Goal: Check status: Check status

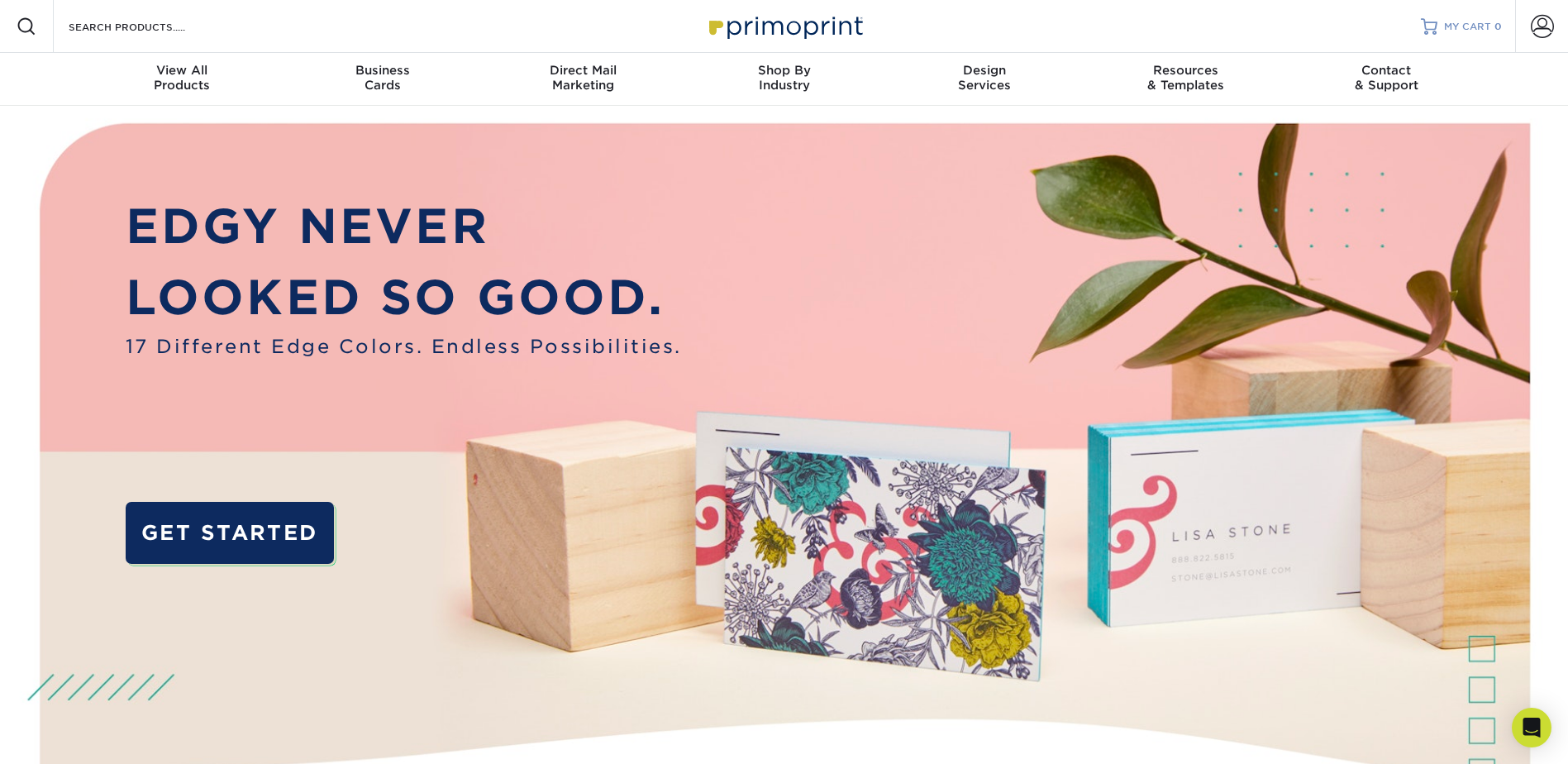
click at [1445, 29] on span "MY CART" at bounding box center [1467, 26] width 47 height 14
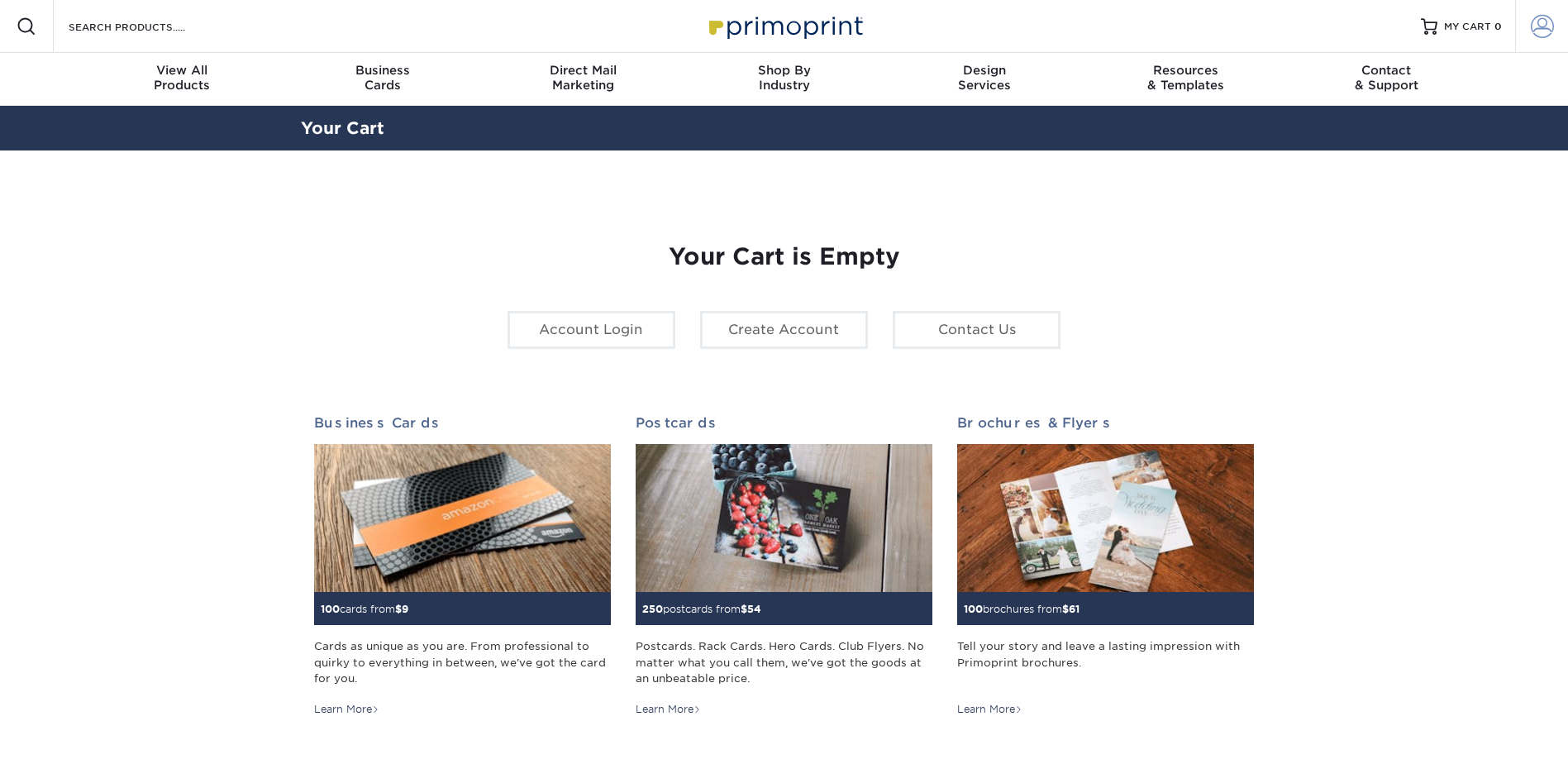
type input "edufrane@andersonprocess.com"
click at [1541, 33] on span at bounding box center [1542, 26] width 23 height 23
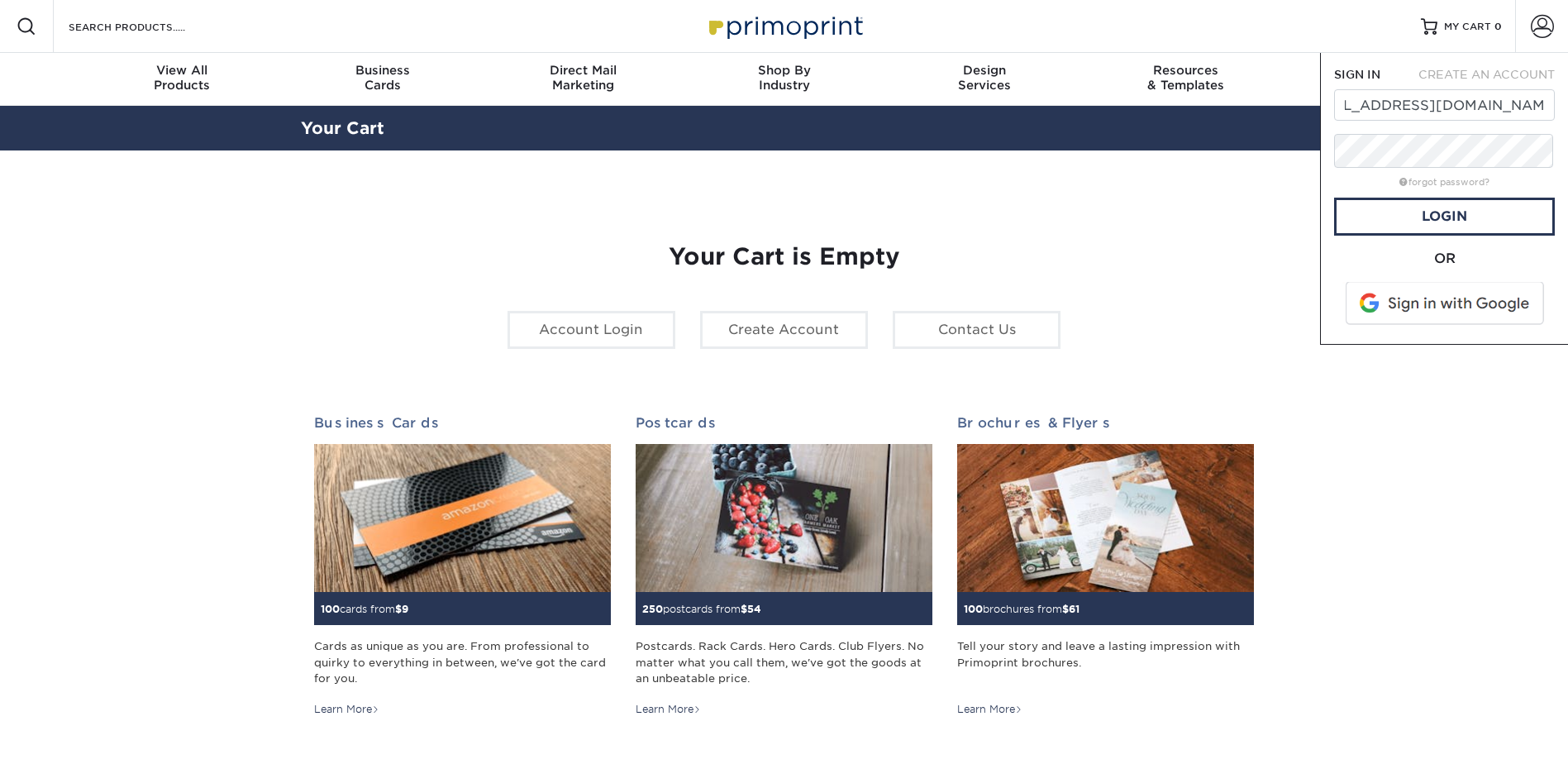
click at [1471, 249] on form "SIGN IN CREATE AN ACCOUNT edufrane@andersonprocess.com forgot password? All fie…" at bounding box center [1445, 198] width 221 height 265
click at [1468, 235] on link "Login" at bounding box center [1445, 216] width 221 height 38
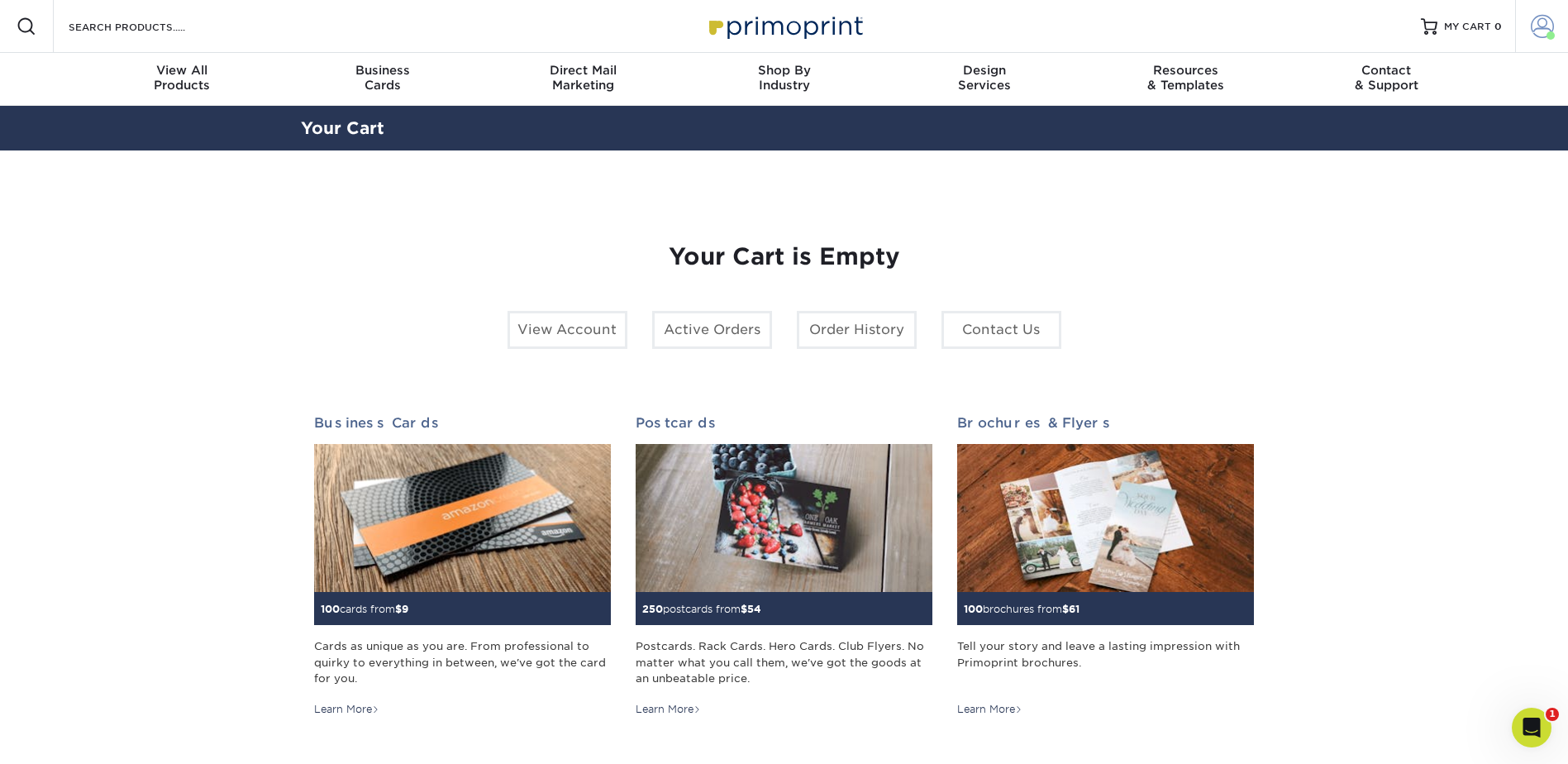
click at [1546, 26] on span at bounding box center [1542, 26] width 23 height 23
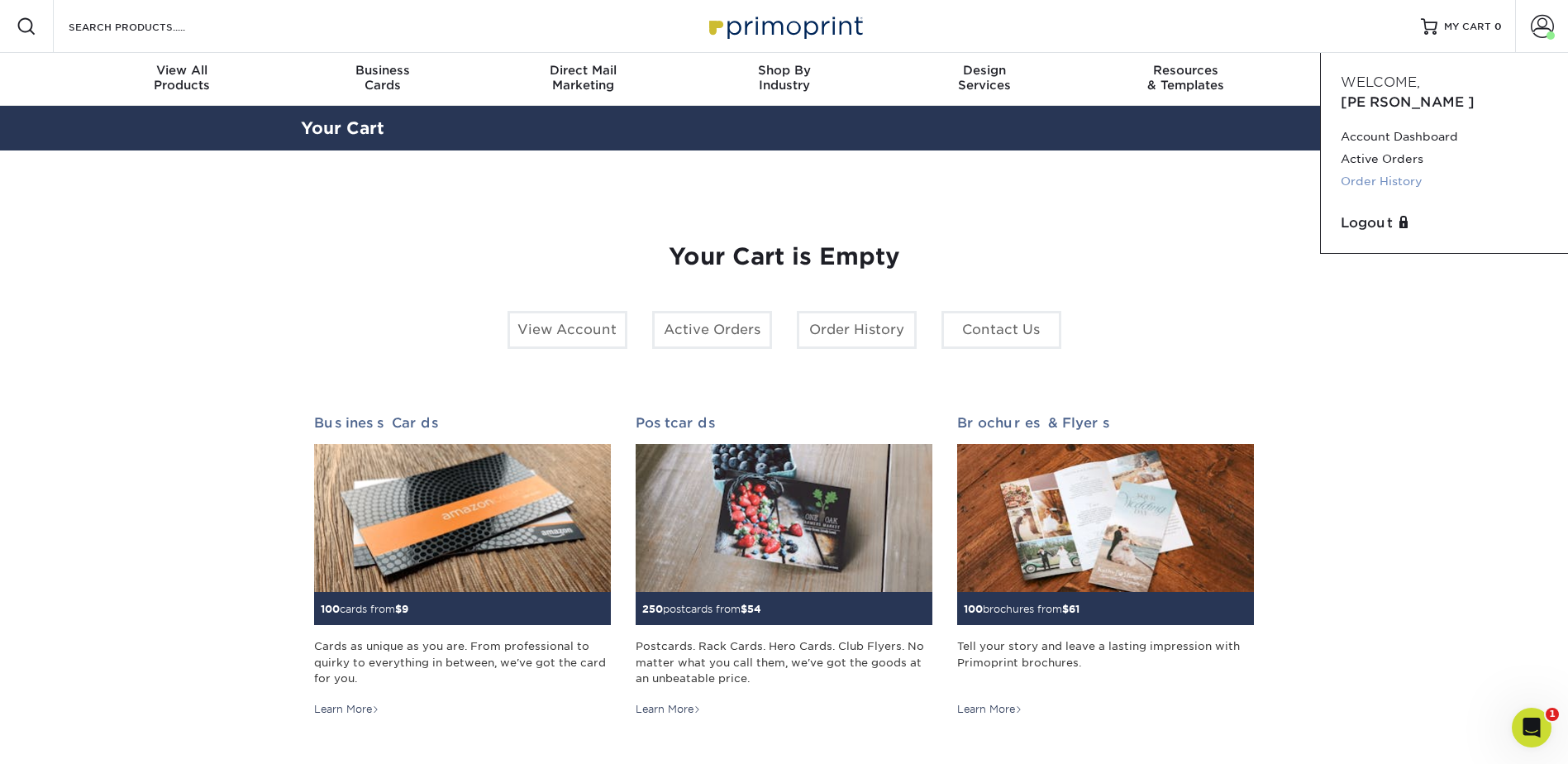
click at [1365, 175] on link "Order History" at bounding box center [1444, 181] width 207 height 22
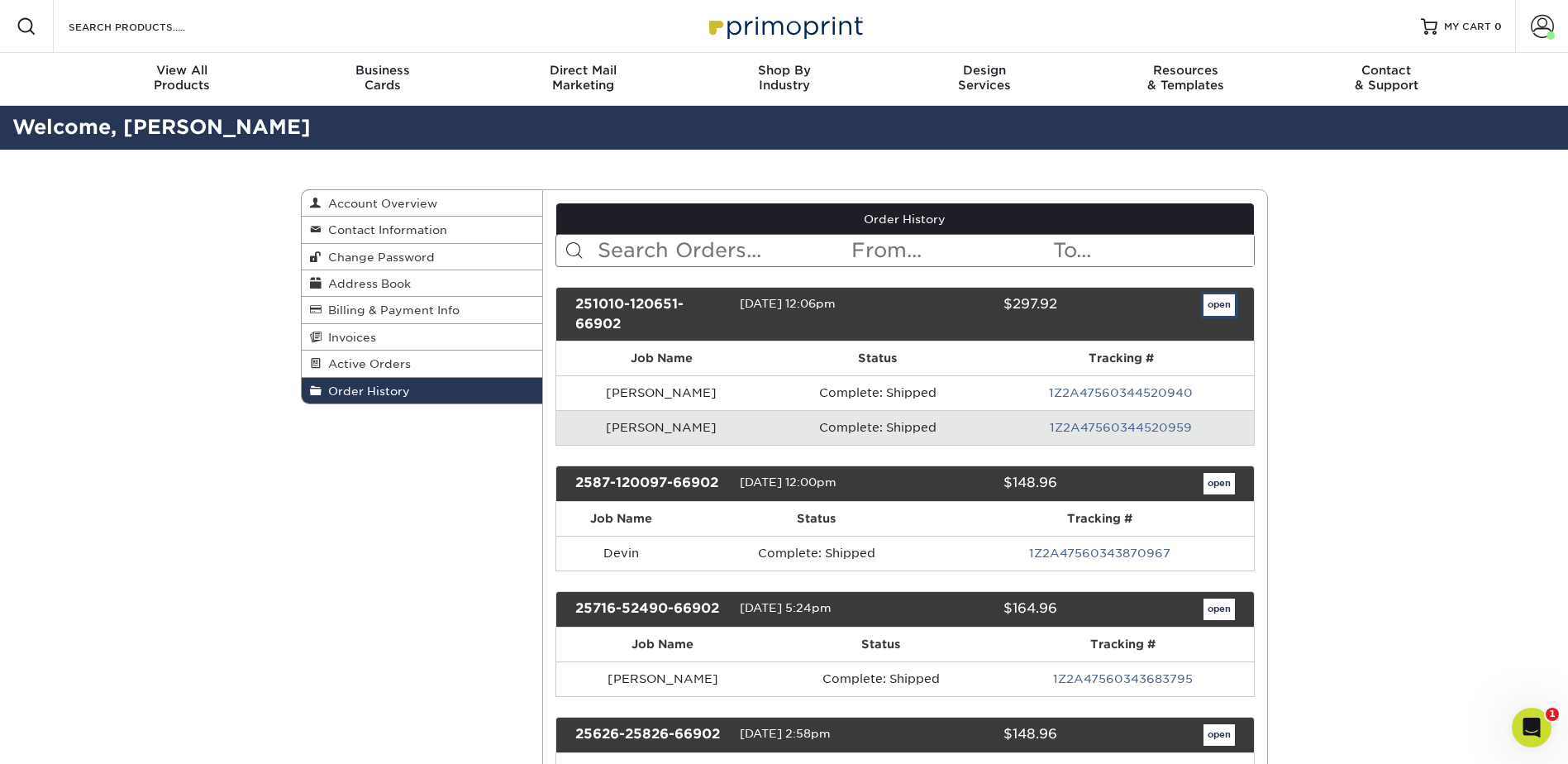
click at [1207, 316] on link "open" at bounding box center [1219, 304] width 32 height 21
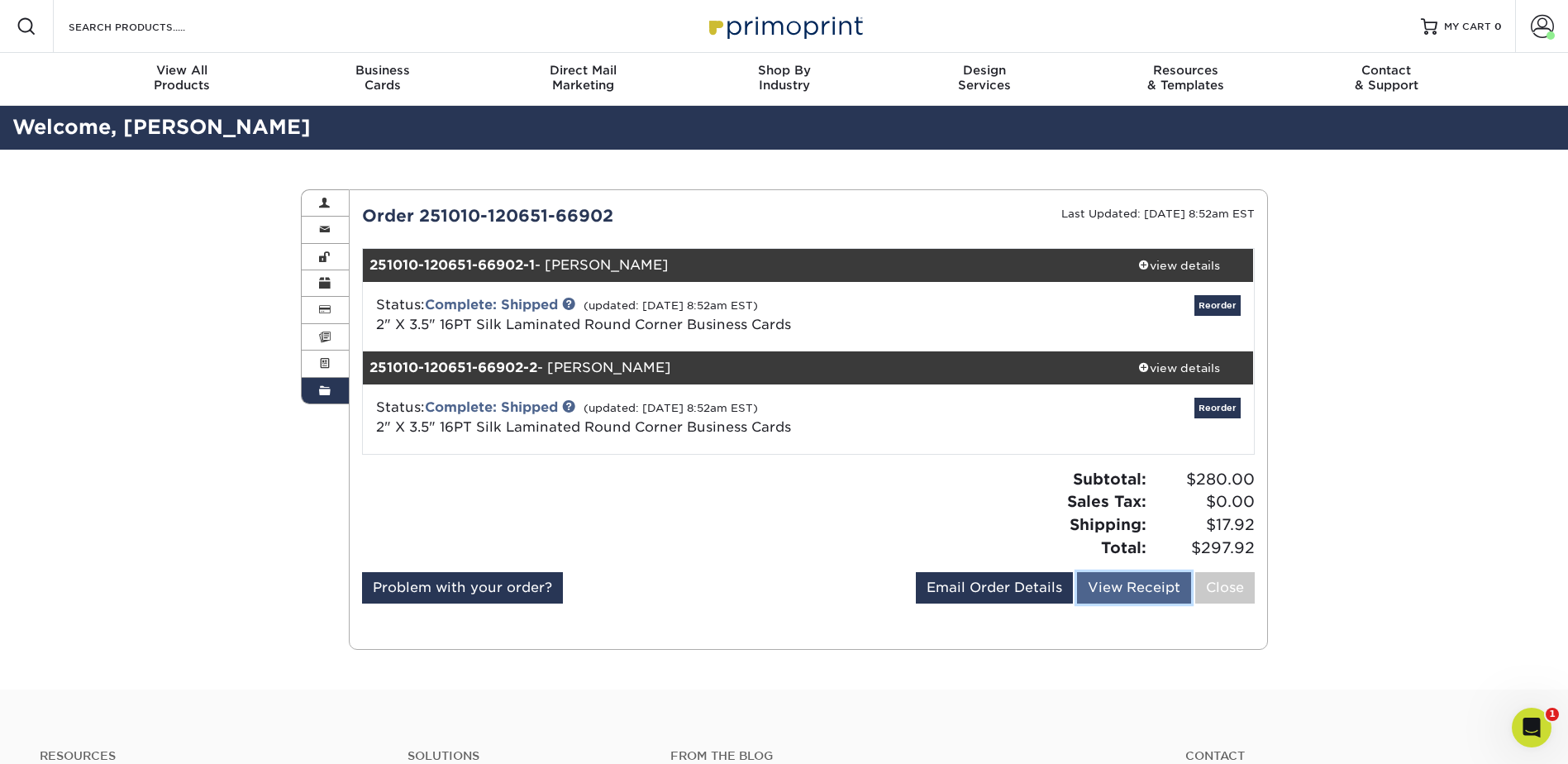
click at [1124, 603] on link "View Receipt" at bounding box center [1134, 588] width 114 height 32
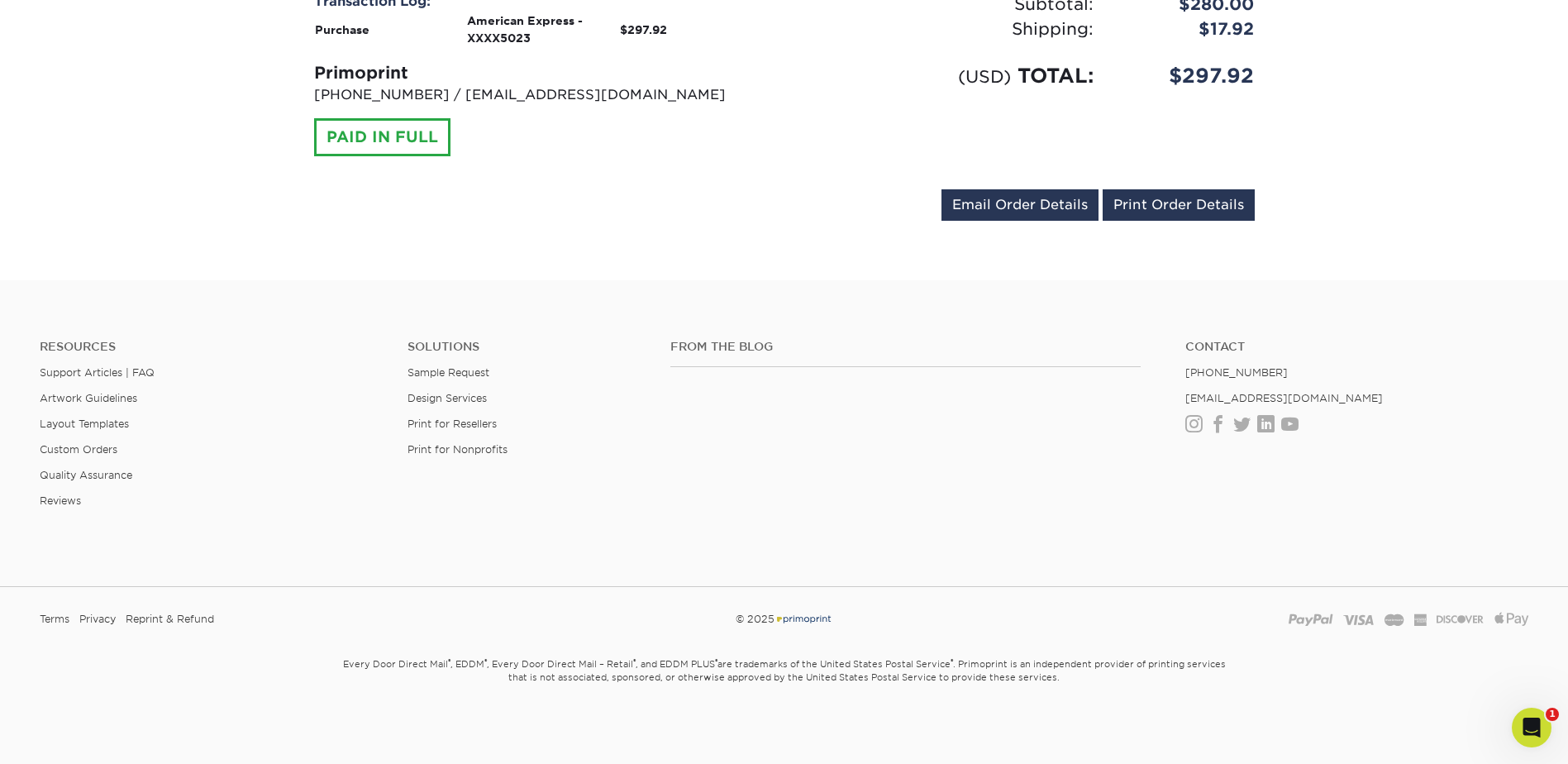
scroll to position [1045, 0]
drag, startPoint x: 1147, startPoint y: 137, endPoint x: 1579, endPoint y: 404, distance: 507.9
click at [1147, 189] on link "Print Order Details" at bounding box center [1179, 205] width 152 height 32
